Goal: Find specific page/section: Find specific page/section

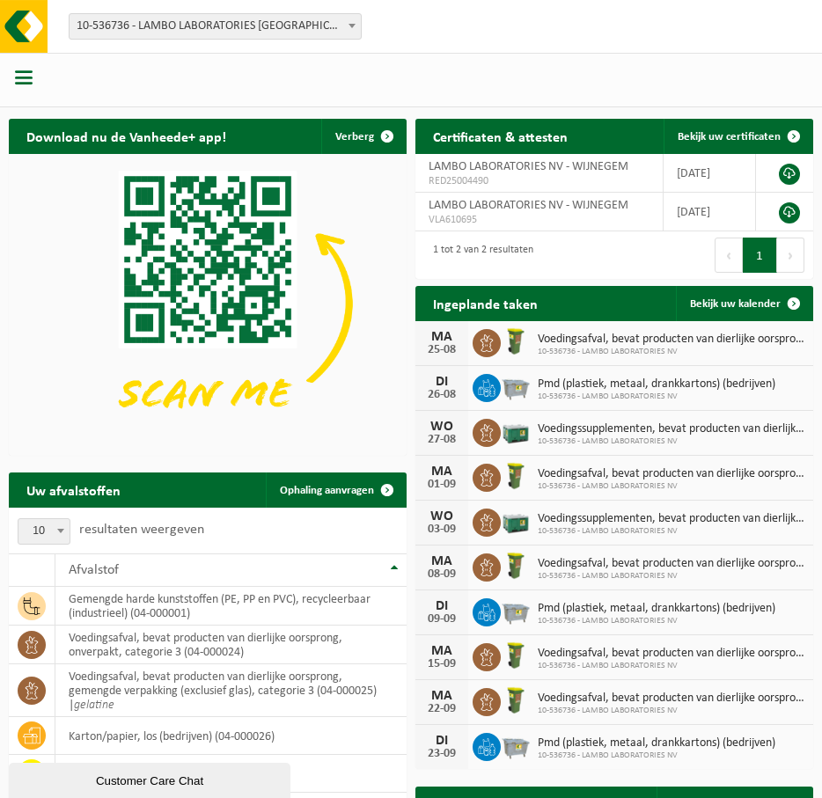
click at [20, 79] on span "button" at bounding box center [24, 78] width 18 height 18
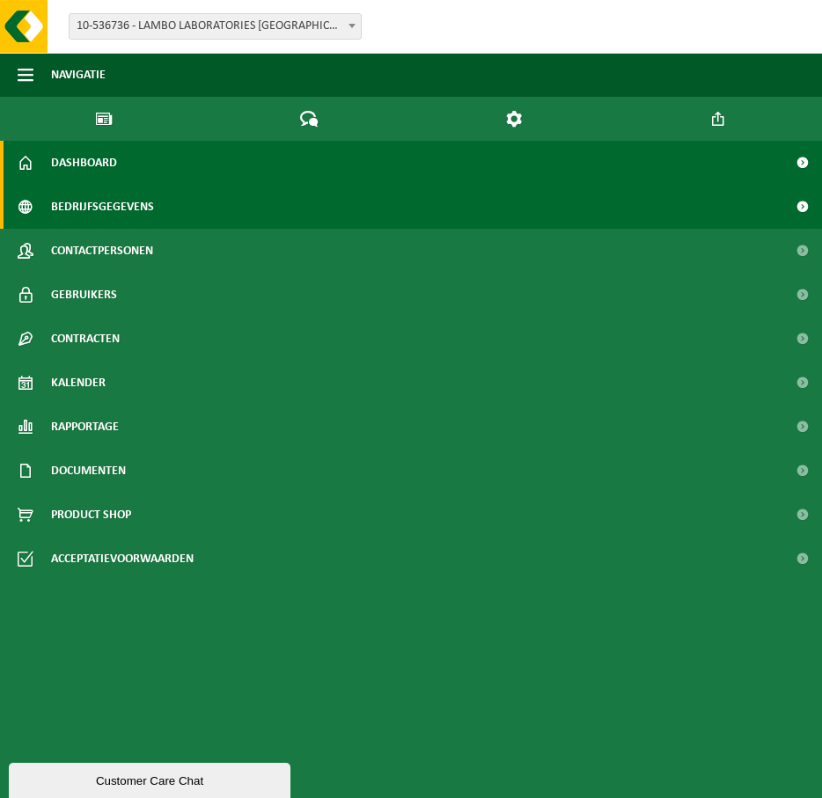
click at [116, 185] on span "Bedrijfsgegevens" at bounding box center [102, 207] width 103 height 44
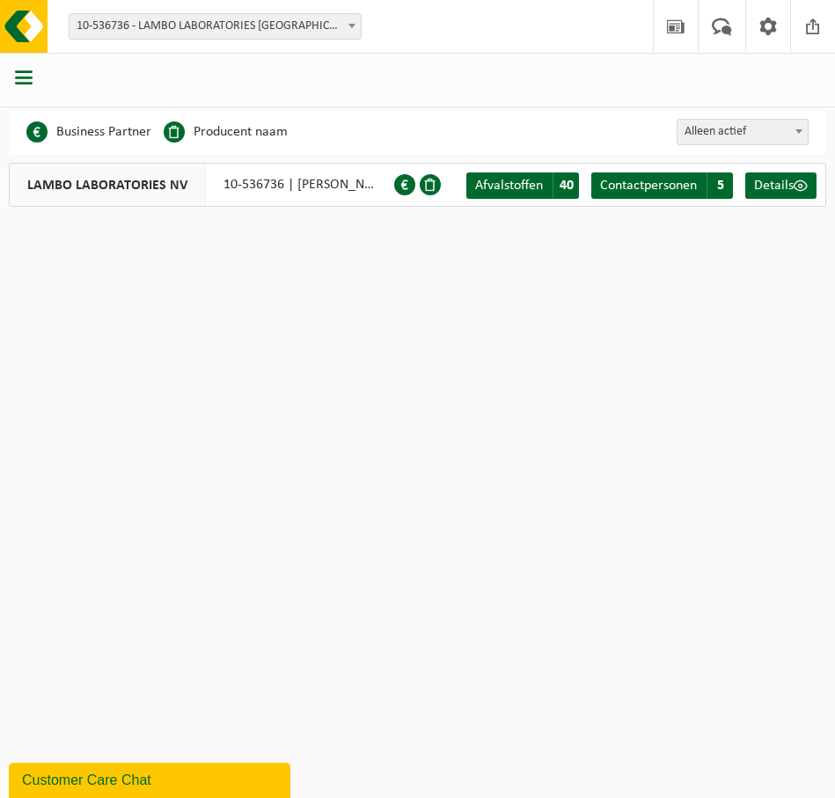
click at [26, 77] on span "button" at bounding box center [24, 78] width 18 height 18
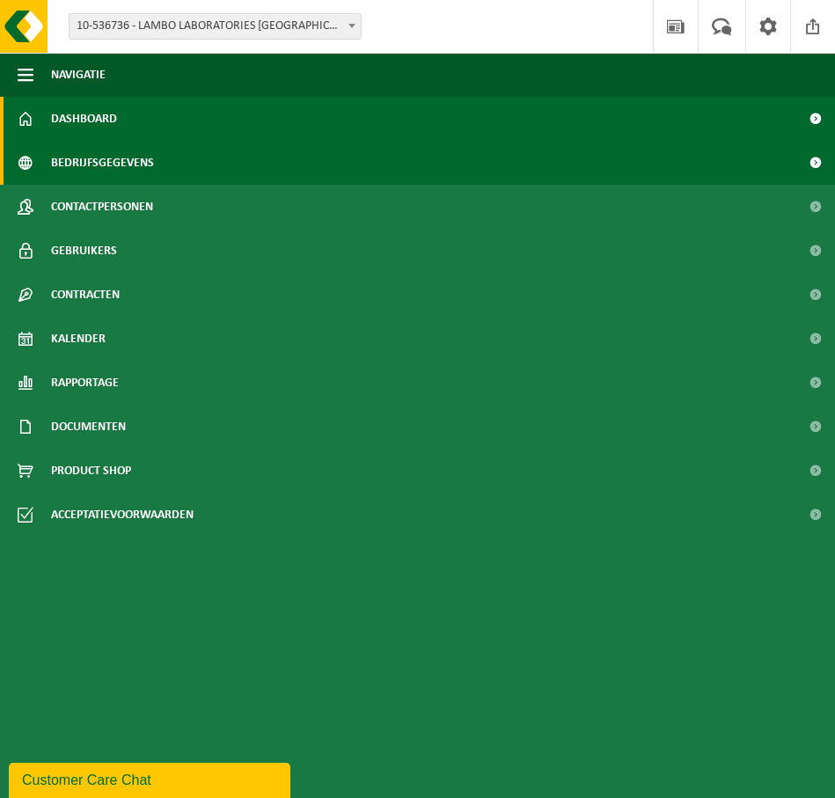
click at [85, 119] on span "Dashboard" at bounding box center [84, 119] width 66 height 44
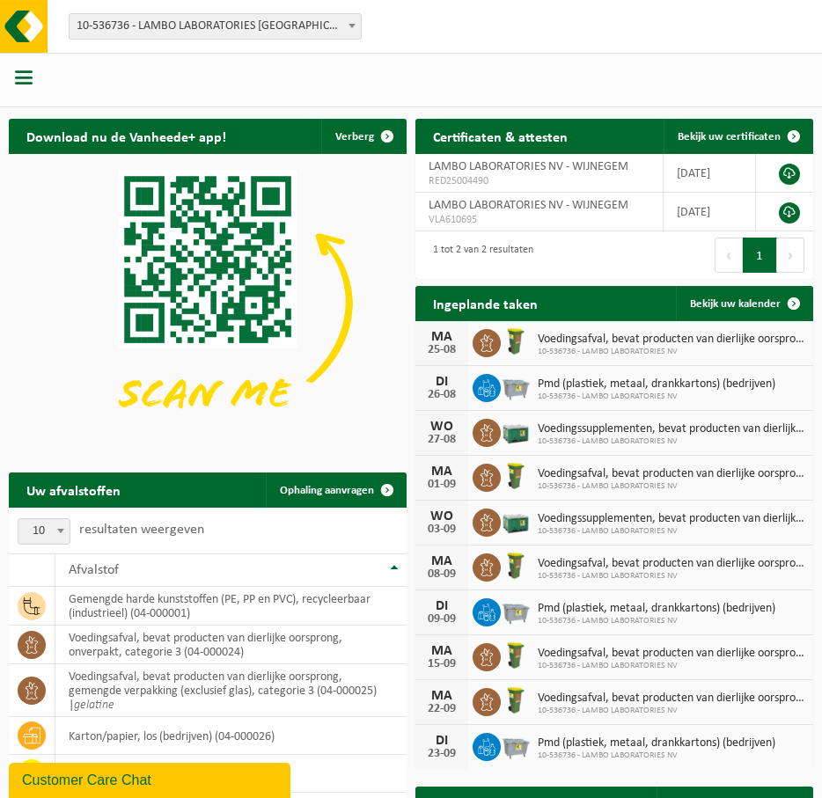
click at [24, 80] on span "button" at bounding box center [24, 78] width 18 height 18
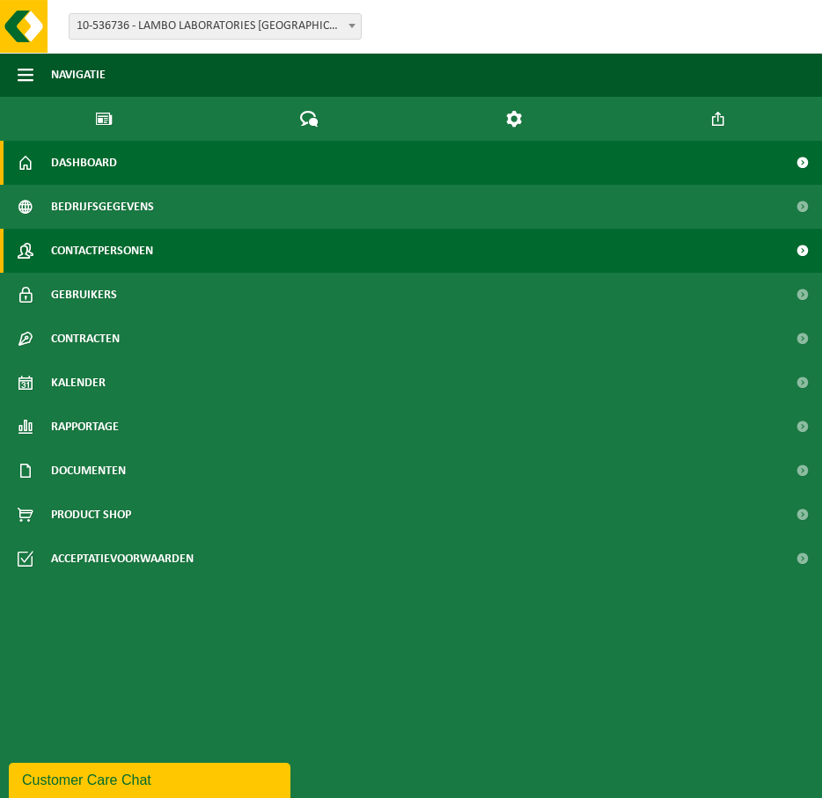
click at [83, 229] on span "Contactpersonen" at bounding box center [102, 251] width 102 height 44
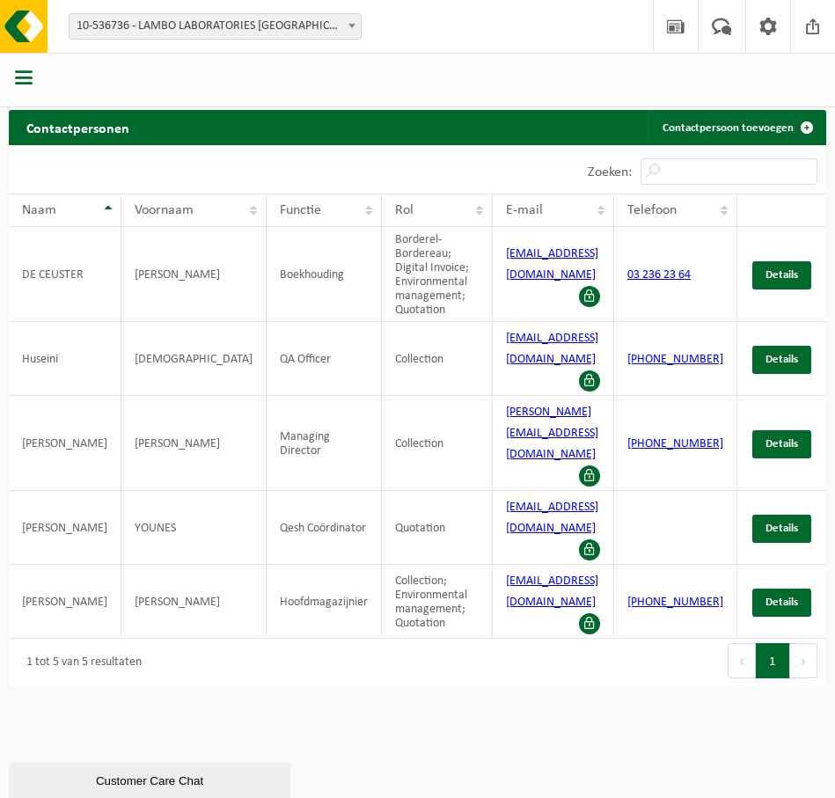
click at [21, 78] on span "button" at bounding box center [24, 78] width 18 height 18
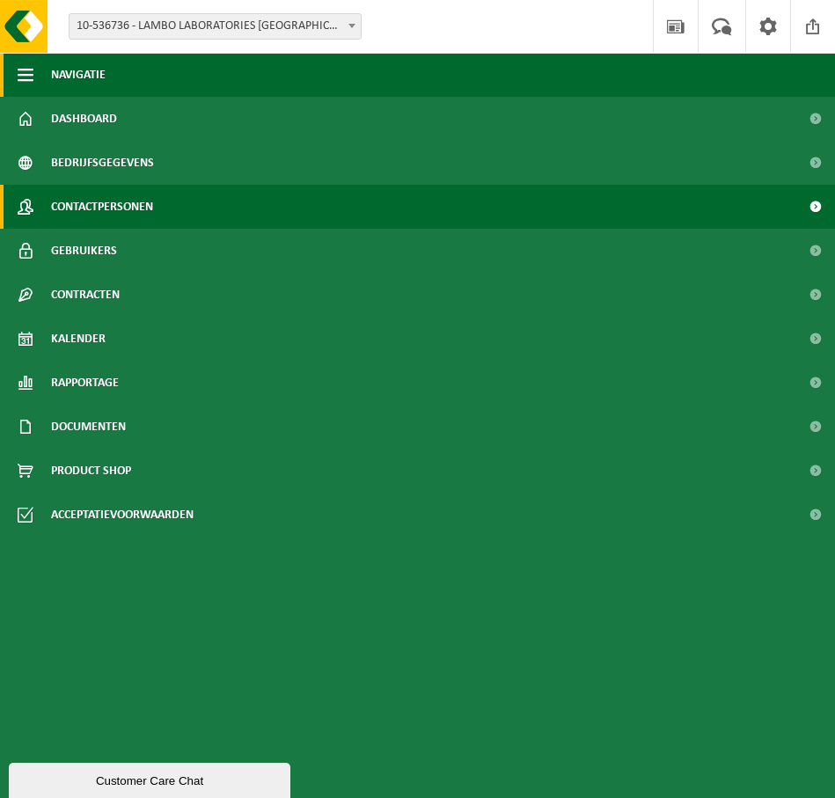
click at [92, 79] on span "Navigatie" at bounding box center [78, 75] width 55 height 44
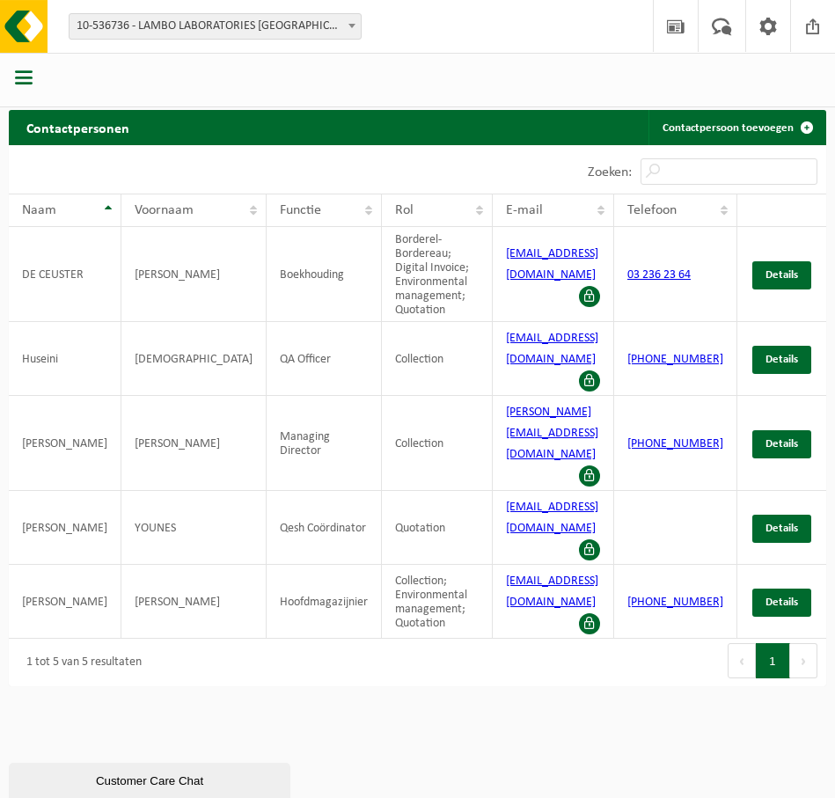
click at [27, 80] on span "button" at bounding box center [24, 78] width 18 height 18
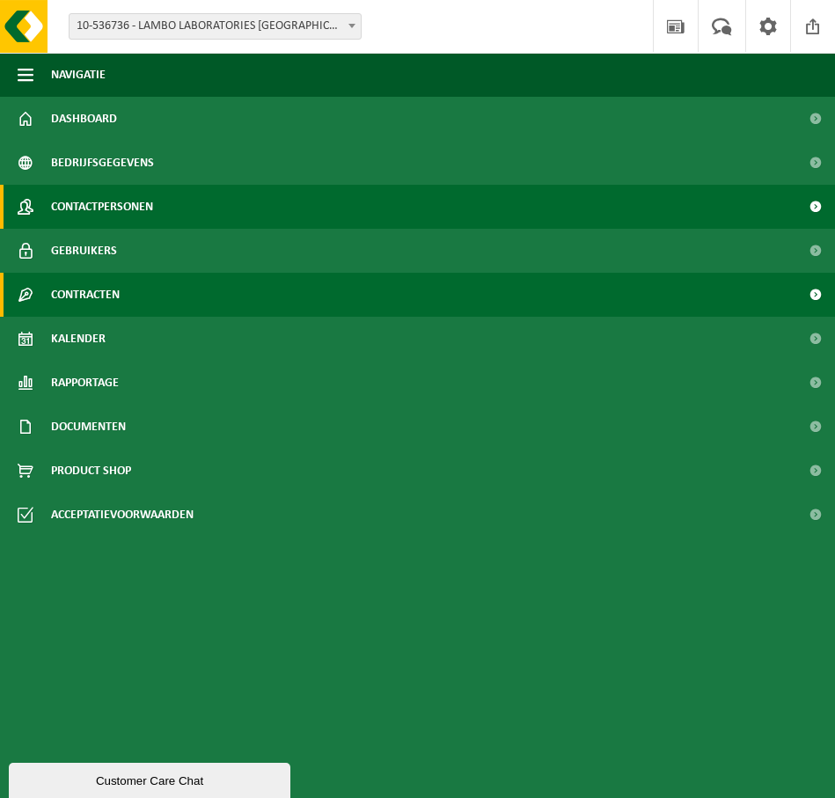
click at [108, 293] on span "Contracten" at bounding box center [85, 295] width 69 height 44
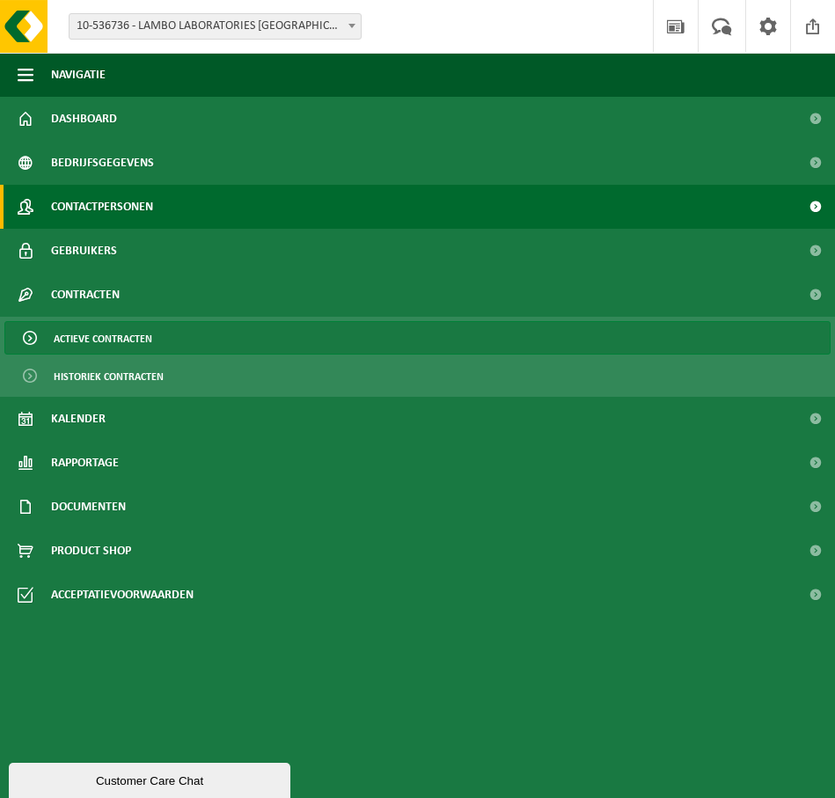
click at [102, 341] on span "Actieve contracten" at bounding box center [103, 338] width 99 height 33
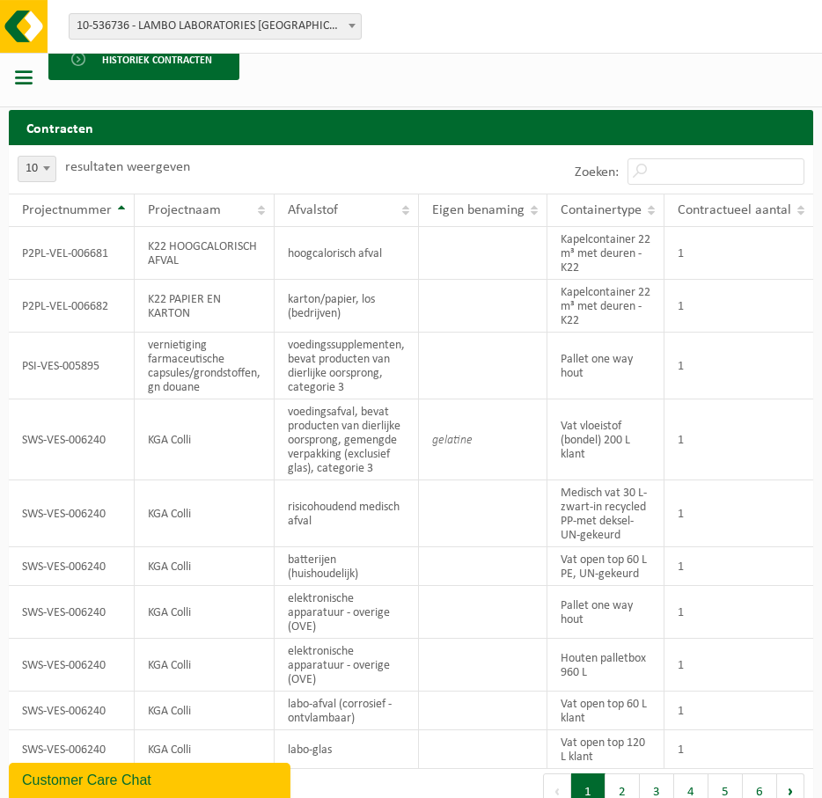
click at [356, 24] on span at bounding box center [352, 25] width 18 height 23
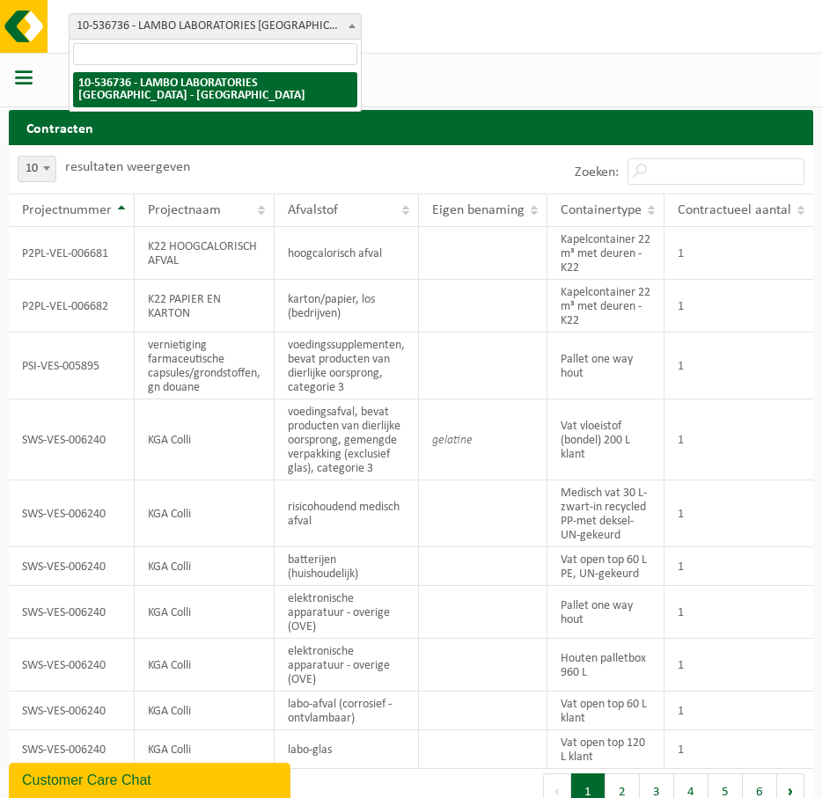
click at [356, 24] on span at bounding box center [352, 25] width 18 height 23
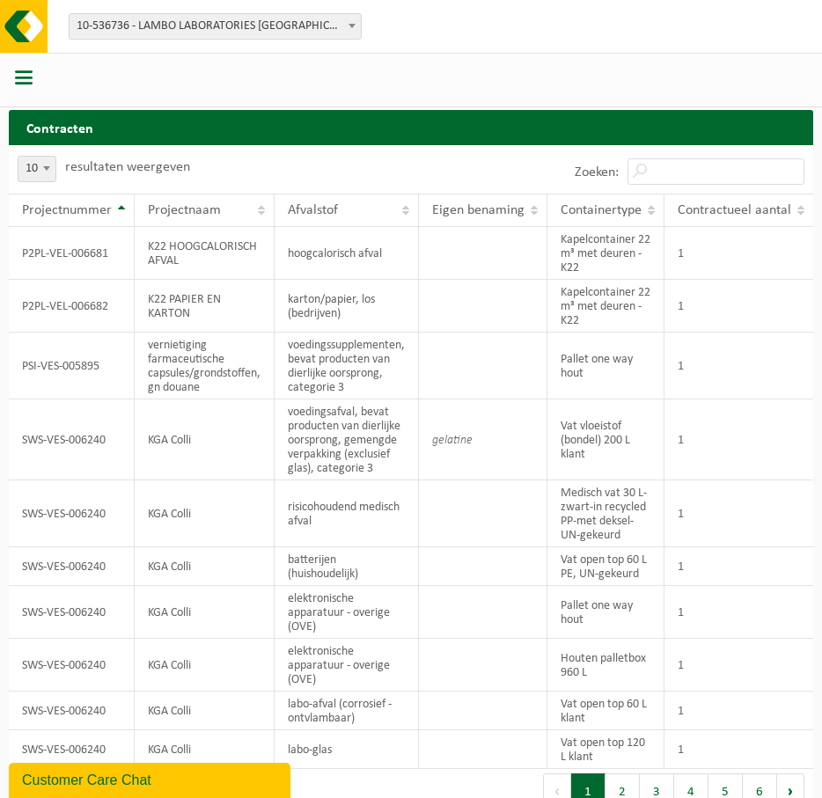
click at [166, 27] on span "10-536736 - LAMBO LABORATORIES [GEOGRAPHIC_DATA] - [GEOGRAPHIC_DATA]" at bounding box center [215, 26] width 291 height 25
click at [26, 71] on span "button" at bounding box center [24, 78] width 18 height 18
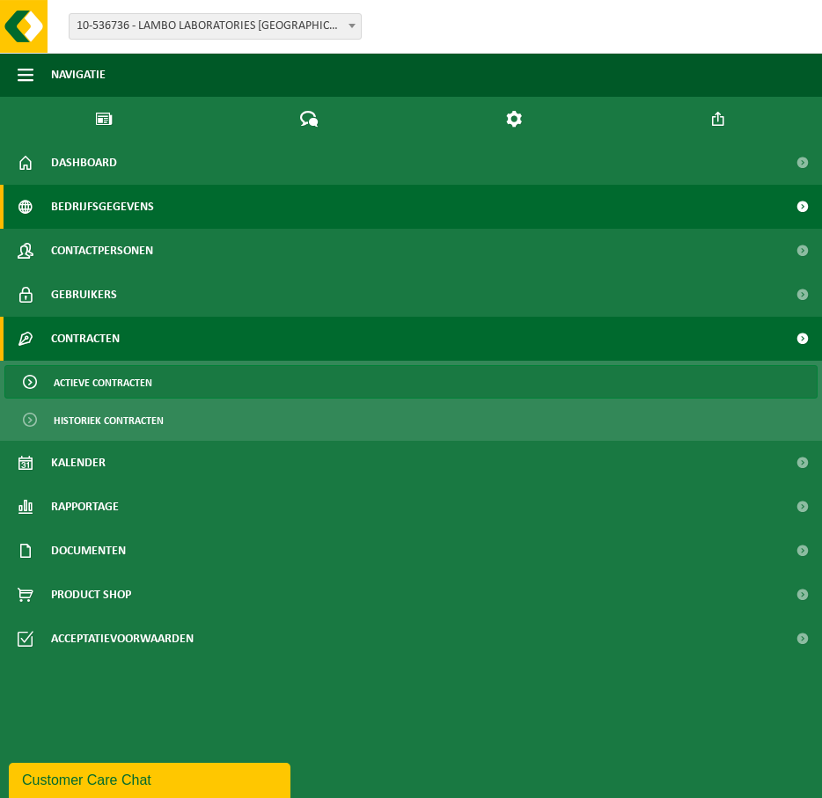
click at [113, 185] on span "Bedrijfsgegevens" at bounding box center [102, 207] width 103 height 44
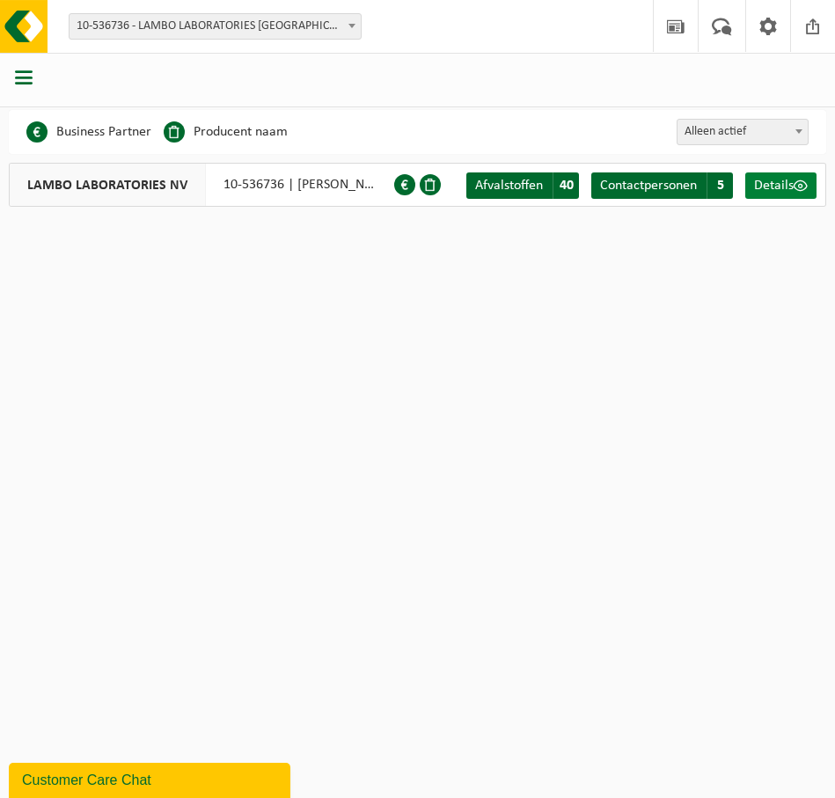
click at [782, 182] on span "Details" at bounding box center [774, 186] width 40 height 14
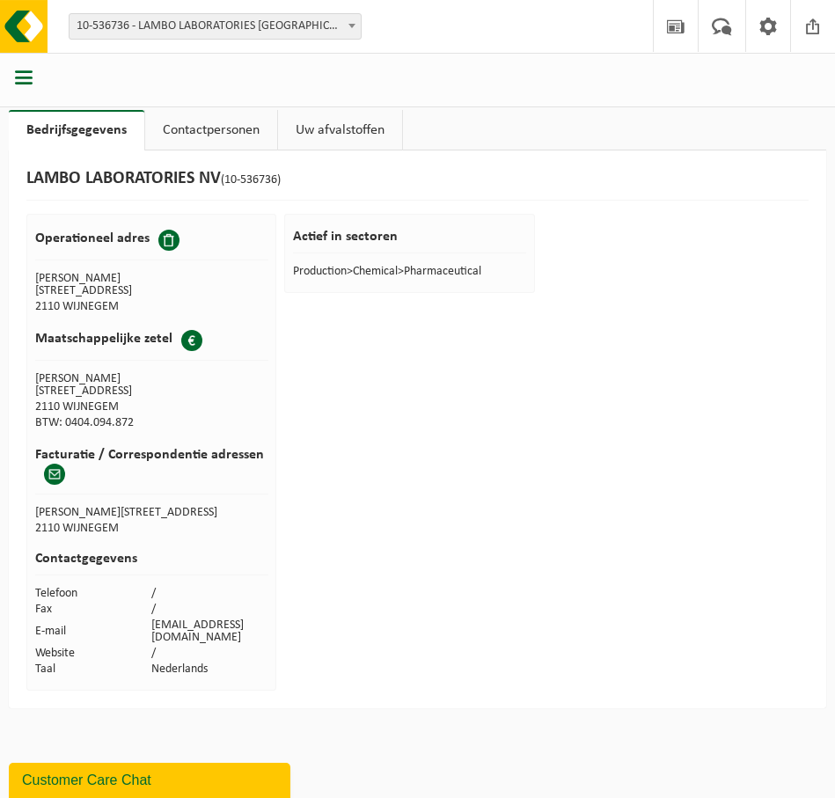
click at [18, 78] on span "button" at bounding box center [24, 78] width 18 height 18
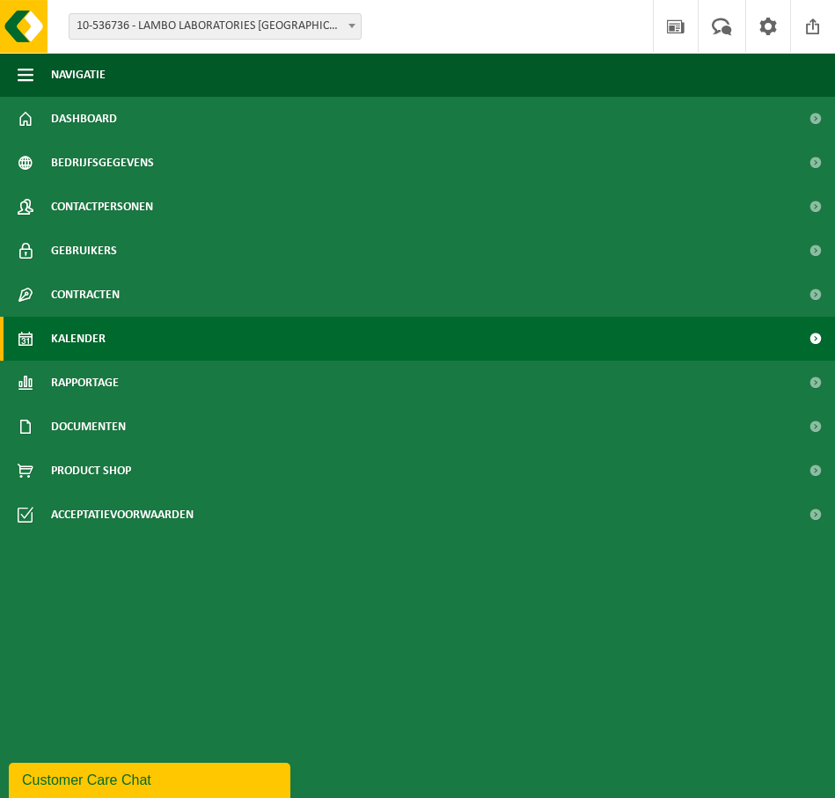
click at [95, 338] on span "Kalender" at bounding box center [78, 339] width 55 height 44
